Goal: Communication & Community: Ask a question

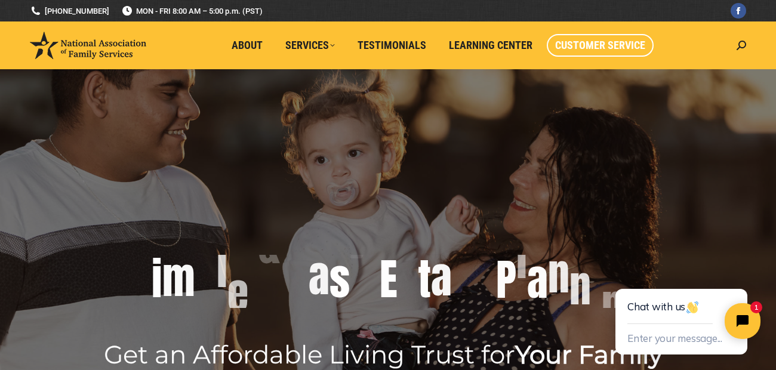
click at [621, 44] on span "Customer Service" at bounding box center [600, 45] width 90 height 13
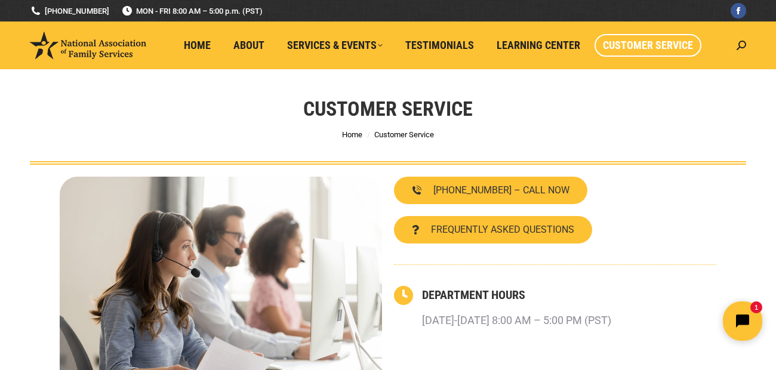
click at [741, 319] on icon "Open chat widget" at bounding box center [749, 321] width 19 height 19
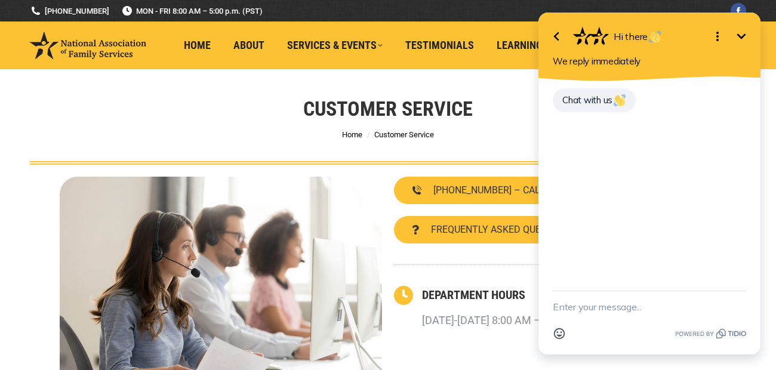
click at [744, 35] on icon "Minimize" at bounding box center [741, 35] width 9 height 5
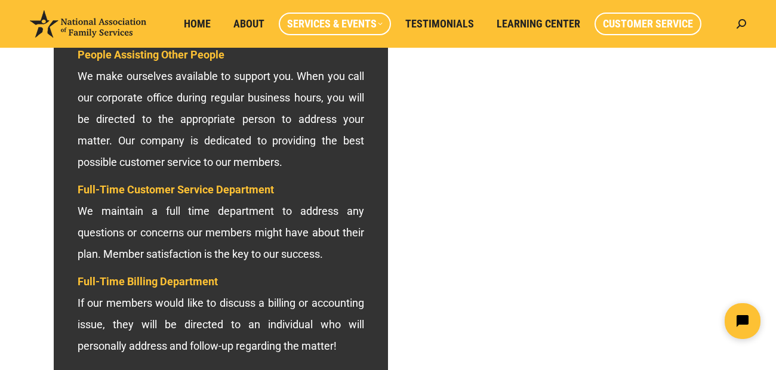
scroll to position [133, 0]
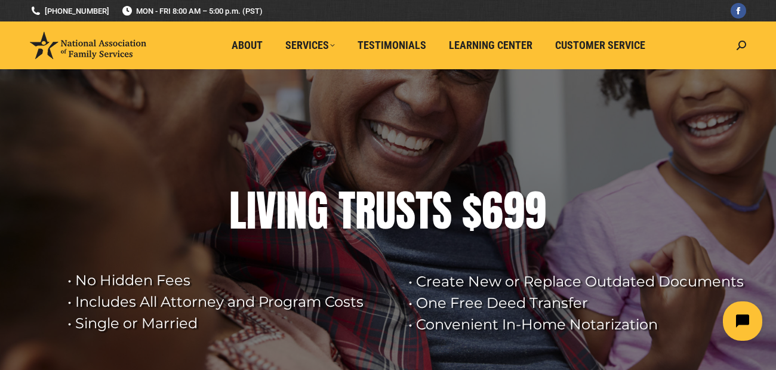
click at [742, 321] on icon "Open chat widget" at bounding box center [749, 321] width 19 height 19
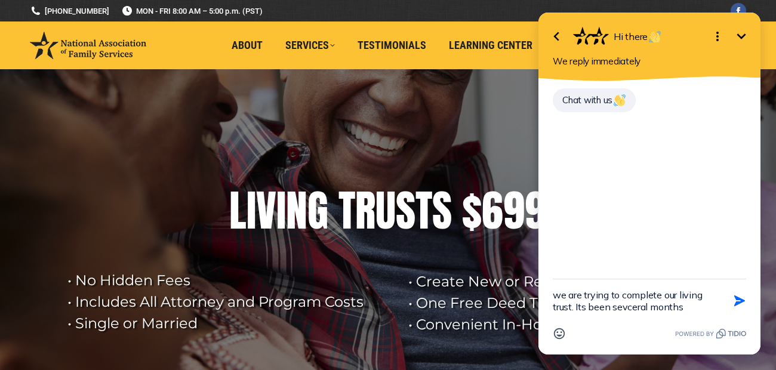
click at [624, 307] on textarea "we are trying to complete our living trust. Its been sevceral months" at bounding box center [635, 300] width 164 height 43
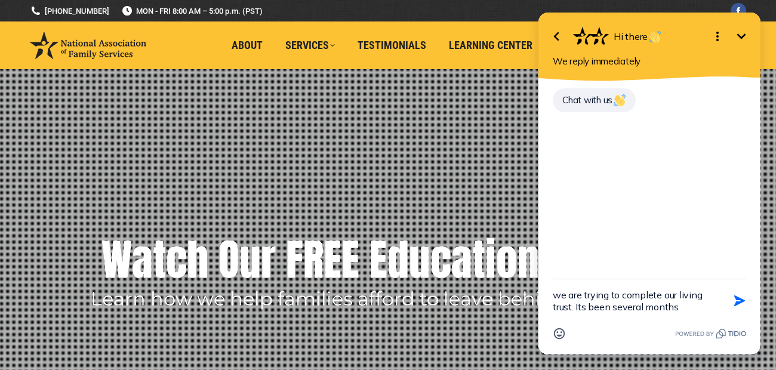
click at [686, 312] on textarea "we are trying to complete our living trust. Its been several months" at bounding box center [635, 300] width 164 height 43
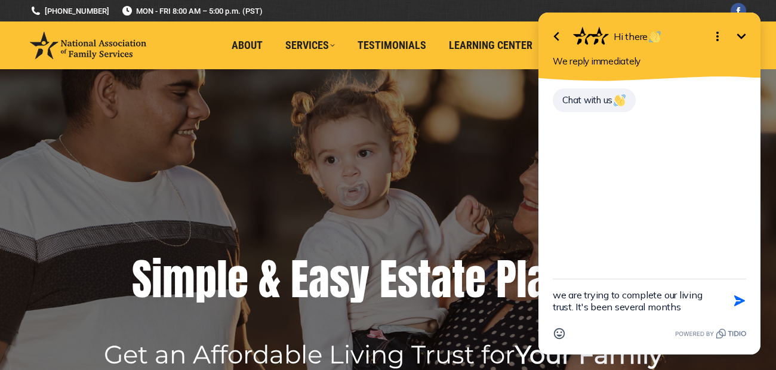
click at [693, 309] on textarea "we are trying to complete our living trust. It's been several months" at bounding box center [635, 300] width 164 height 43
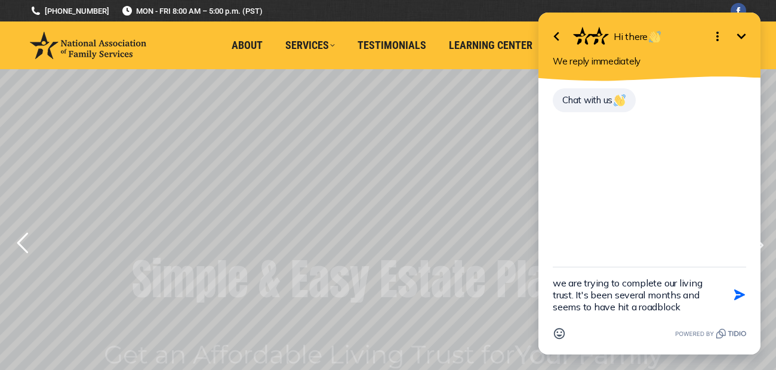
type textarea "we are trying to complete our living trust. It's been several months and seems …"
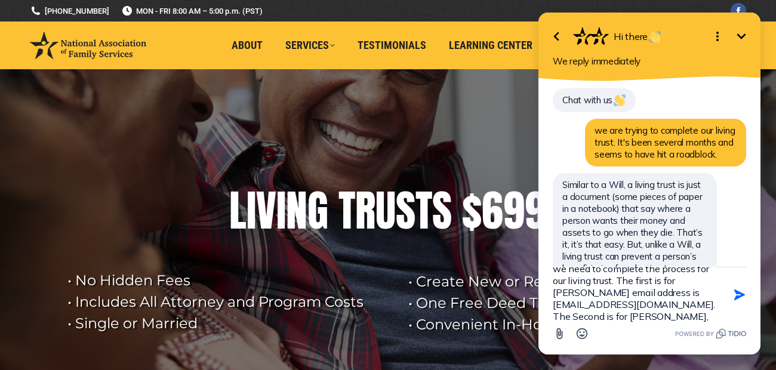
scroll to position [26, 0]
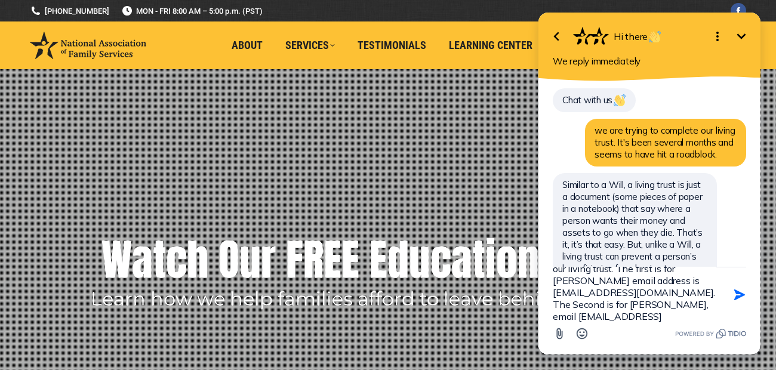
type textarea "we need to complete the process for our living trust. The first is for [PERSON_…"
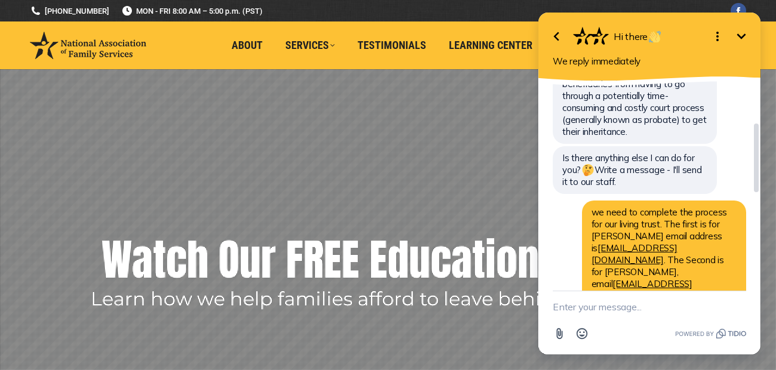
scroll to position [199, 0]
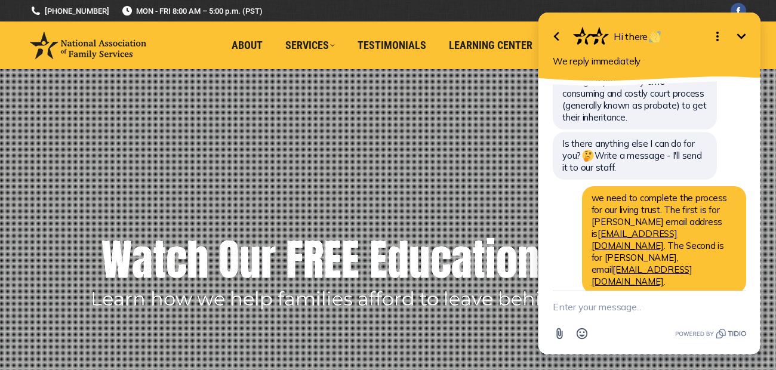
click at [744, 27] on button "Minimize" at bounding box center [742, 36] width 24 height 24
